Goal: Task Accomplishment & Management: Use online tool/utility

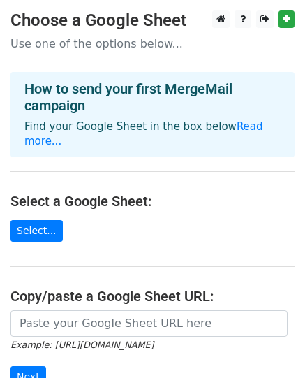
click at [0, 108] on main "Choose a Google Sheet Use one of the options below... How to send your first Me…" at bounding box center [152, 236] width 305 height 452
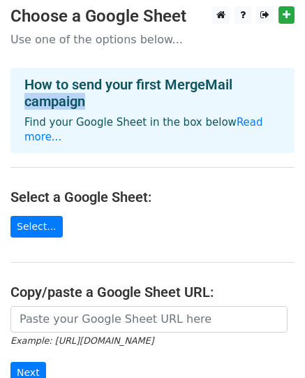
scroll to position [179, 0]
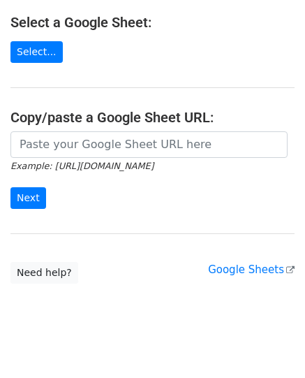
click at [101, 159] on icon "Example: https://docs.google.com/spreadsheets/d/abc/edit" at bounding box center [81, 165] width 143 height 13
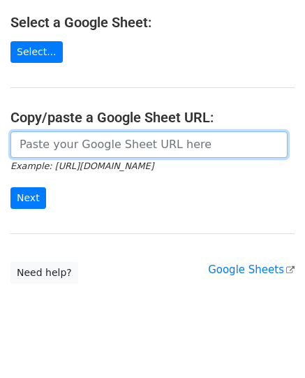
click at [109, 138] on input "url" at bounding box center [148, 144] width 277 height 27
click at [108, 138] on input "url" at bounding box center [148, 144] width 277 height 27
paste input "https://docs.google.com/spreadsheets/d/1y0x45yeFedGI8v8veMYoyuJKFNARVyxZUTe0Q_E…"
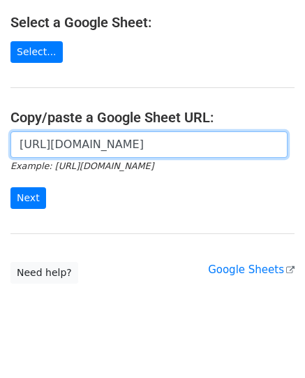
scroll to position [0, 306]
type input "https://docs.google.com/spreadsheets/d/1y0x45yeFedGI8v8veMYoyuJKFNARVyxZUTe0Q_E…"
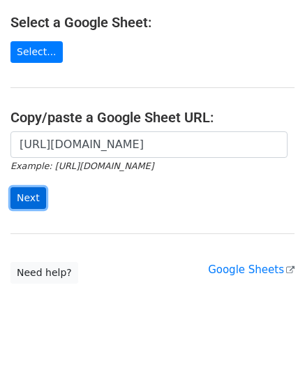
click at [13, 187] on input "Next" at bounding box center [28, 198] width 36 height 22
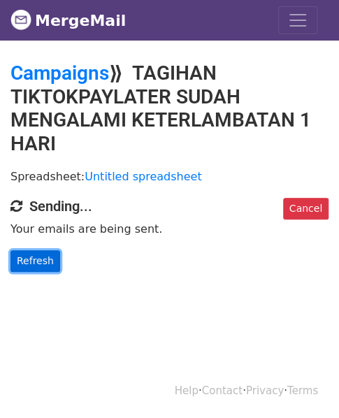
click at [42, 265] on link "Refresh" at bounding box center [35, 261] width 50 height 22
click at [61, 258] on p "Refresh" at bounding box center [169, 261] width 318 height 22
click at [48, 256] on link "Refresh" at bounding box center [35, 261] width 50 height 22
